Goal: Task Accomplishment & Management: Use online tool/utility

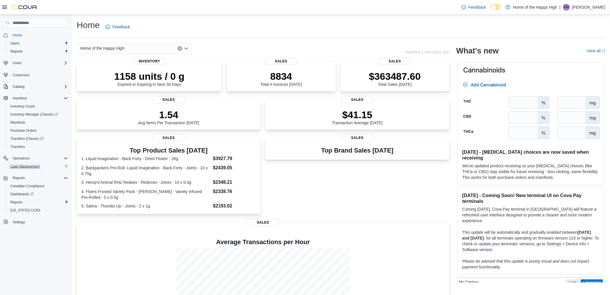
click at [33, 163] on span "Cash Management" at bounding box center [24, 166] width 29 height 7
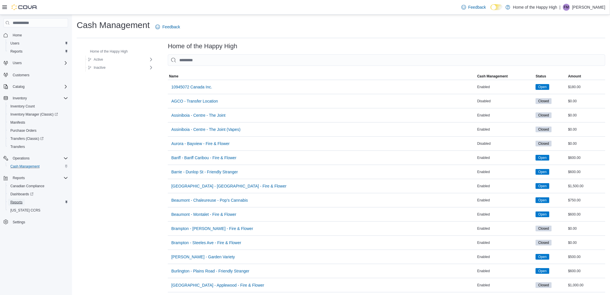
click at [18, 203] on span "Reports" at bounding box center [16, 202] width 12 height 5
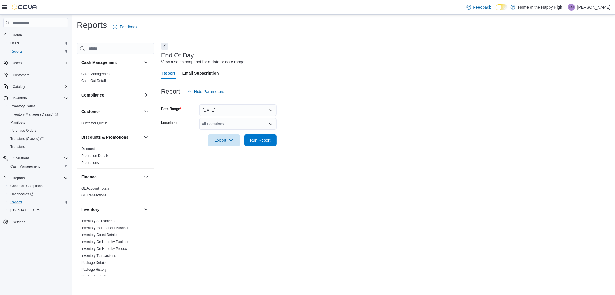
click at [244, 125] on div "All Locations" at bounding box center [237, 124] width 77 height 12
type input "***"
click at [245, 139] on span "Ottawa - York Street - Fire & Flower" at bounding box center [255, 142] width 64 height 6
click at [305, 149] on div at bounding box center [385, 149] width 449 height 7
click at [269, 141] on span "Run Report" at bounding box center [260, 140] width 21 height 6
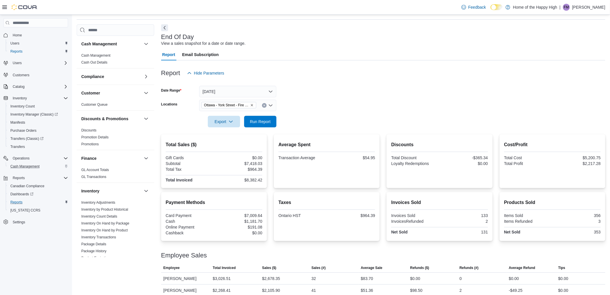
scroll to position [8, 0]
